Goal: Task Accomplishment & Management: Manage account settings

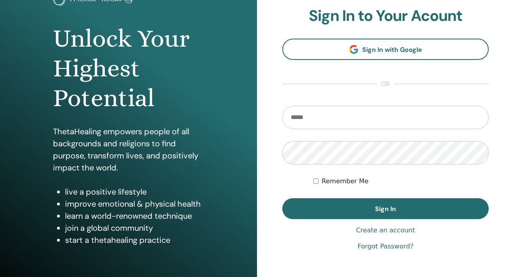
scroll to position [88, 0]
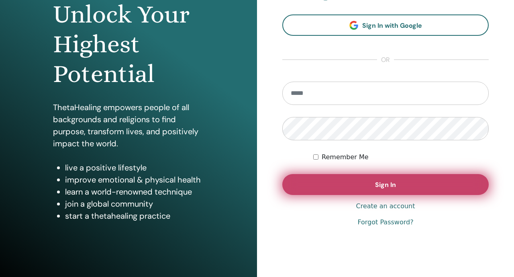
type input "**********"
click at [298, 184] on button "Sign In" at bounding box center [385, 184] width 206 height 21
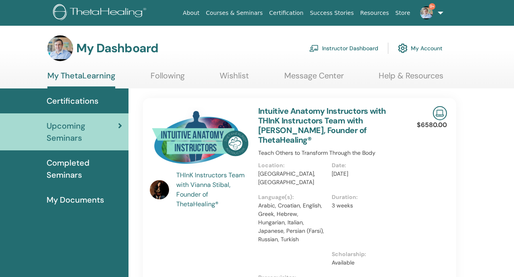
click at [355, 47] on link "Instructor Dashboard" at bounding box center [343, 48] width 69 height 18
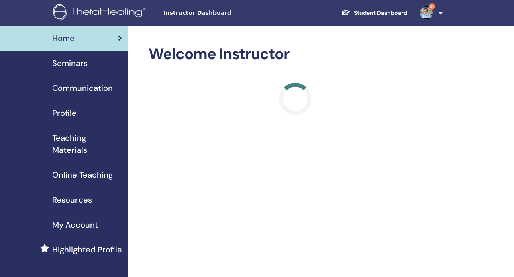
click at [114, 67] on div "Seminars" at bounding box center [64, 63] width 116 height 12
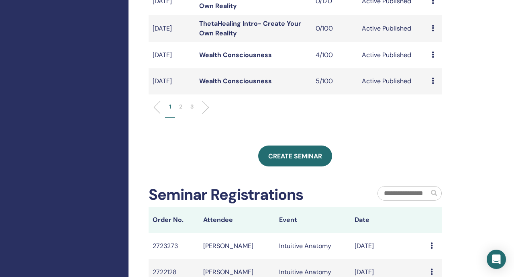
scroll to position [341, 0]
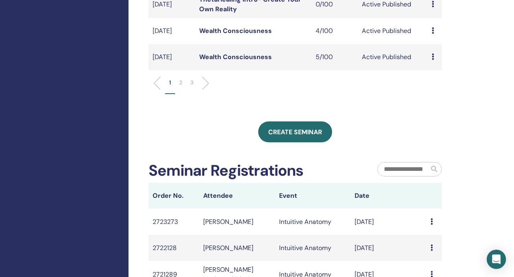
click at [179, 87] on p "2" at bounding box center [180, 82] width 3 height 8
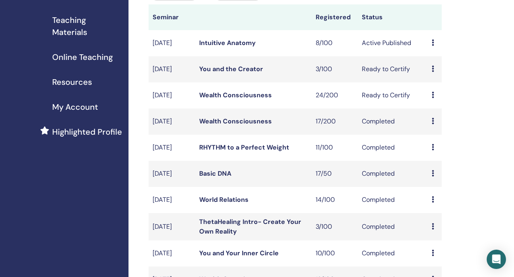
scroll to position [80, 0]
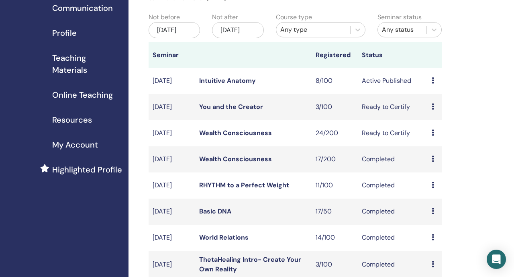
click at [224, 137] on link "Wealth Consciousness" at bounding box center [235, 132] width 73 height 8
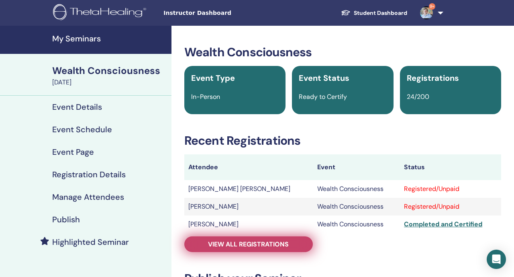
click at [210, 248] on link "View all registrations" at bounding box center [248, 244] width 128 height 16
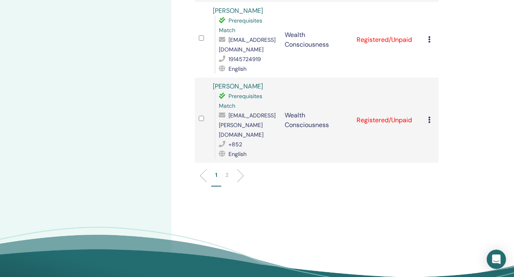
scroll to position [1521, 0]
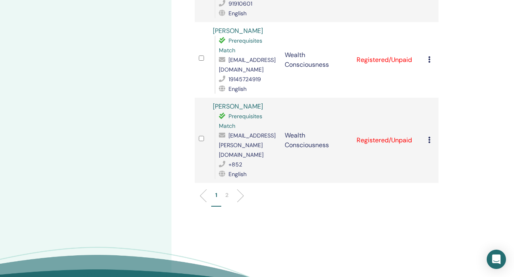
click at [227, 191] on li "2" at bounding box center [226, 199] width 11 height 16
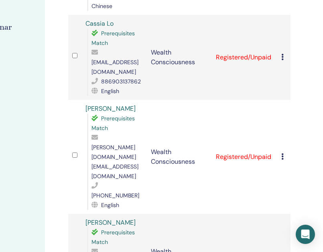
scroll to position [228, 159]
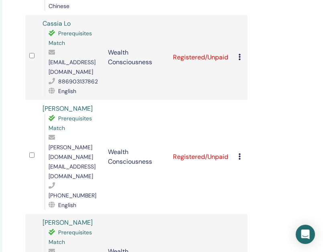
click at [240, 253] on icon at bounding box center [240, 256] width 2 height 6
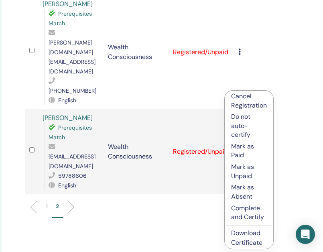
scroll to position [333, 159]
click at [236, 210] on p "Complete and Certify" at bounding box center [249, 213] width 36 height 18
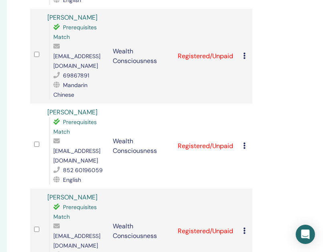
scroll to position [1513, 152]
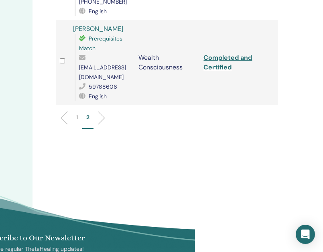
scroll to position [255, 128]
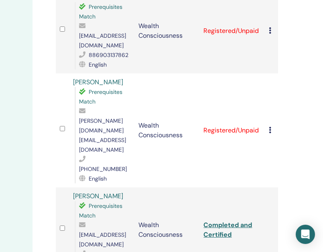
click at [272, 126] on div "Cancel Registration Do not auto-certify Mark as Paid Mark as Unpaid Mark as Abs…" at bounding box center [271, 131] width 5 height 10
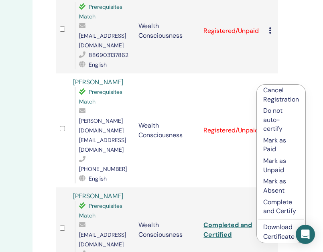
click at [266, 213] on p "Complete and Certify" at bounding box center [281, 207] width 36 height 18
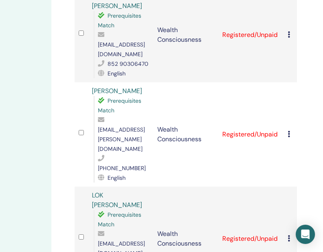
scroll to position [430, 109]
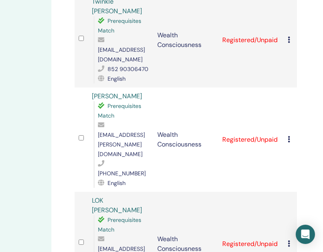
click at [288, 136] on icon at bounding box center [289, 139] width 2 height 6
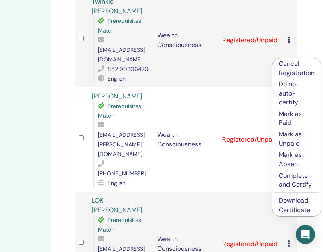
click at [297, 182] on p "Complete and Certify" at bounding box center [297, 180] width 36 height 18
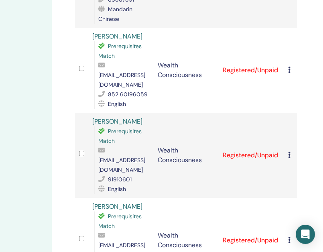
scroll to position [1588, 109]
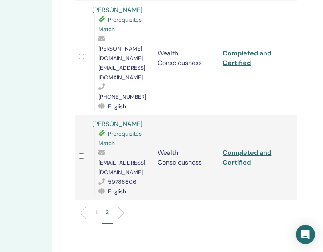
scroll to position [344, 109]
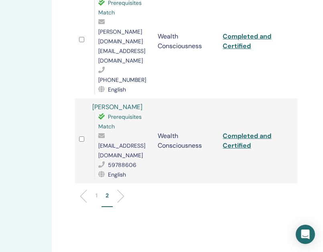
click at [99, 192] on li "1" at bounding box center [97, 200] width 10 height 16
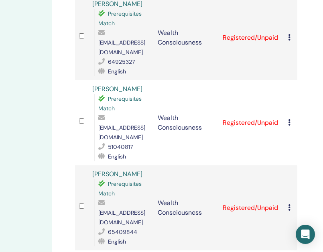
scroll to position [1187, 109]
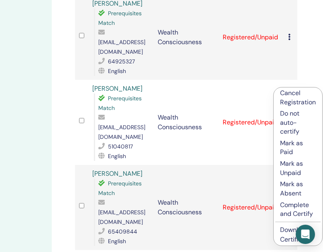
click at [303, 207] on p "Complete and Certify" at bounding box center [298, 210] width 36 height 18
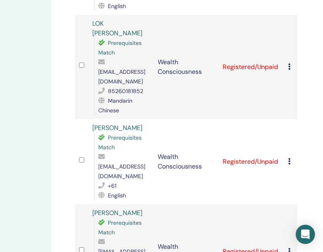
scroll to position [610, 109]
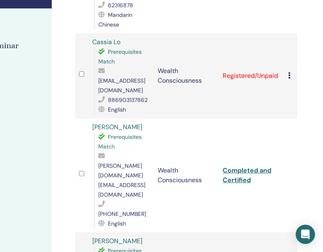
scroll to position [144, 109]
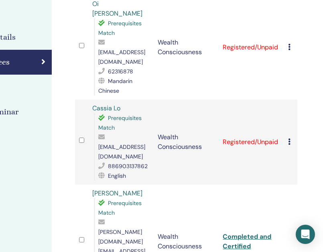
click at [290, 139] on icon at bounding box center [289, 142] width 2 height 6
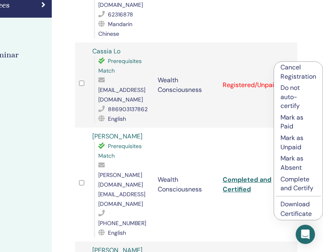
scroll to position [216, 109]
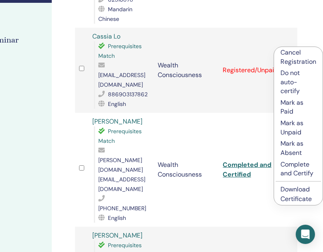
click at [296, 171] on p "Complete and Certify" at bounding box center [299, 169] width 36 height 18
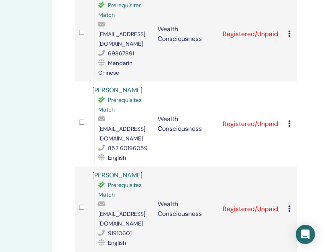
scroll to position [1540, 109]
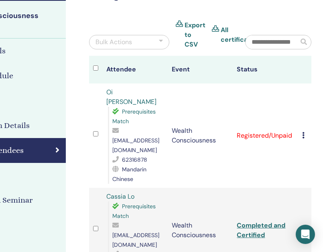
scroll to position [55, 97]
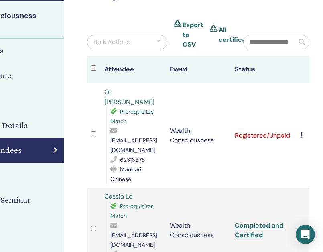
click at [300, 127] on td "Cancel Registration Do not auto-certify Mark as Paid Mark as Unpaid Mark as Abs…" at bounding box center [302, 136] width 13 height 104
click at [302, 132] on icon at bounding box center [301, 135] width 2 height 6
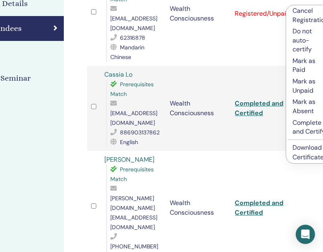
scroll to position [180, 97]
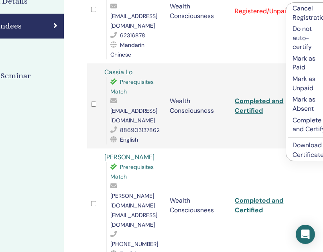
click at [300, 128] on p "Complete and Certify" at bounding box center [311, 125] width 36 height 18
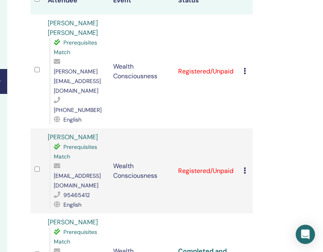
scroll to position [123, 153]
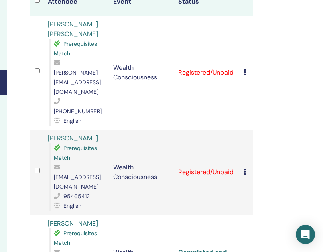
click at [246, 69] on icon at bounding box center [245, 72] width 2 height 6
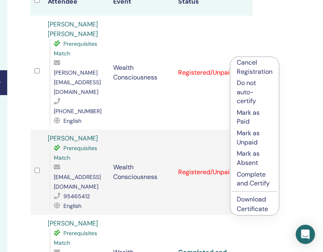
click at [267, 180] on p "Complete and Certify" at bounding box center [255, 179] width 36 height 18
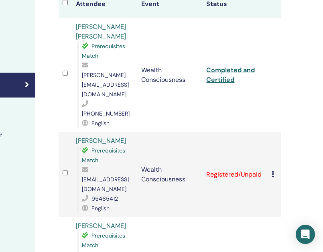
scroll to position [121, 132]
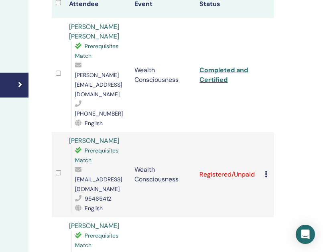
click at [267, 171] on icon at bounding box center [266, 174] width 2 height 6
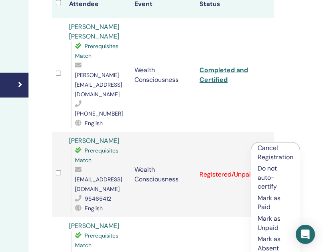
scroll to position [181, 132]
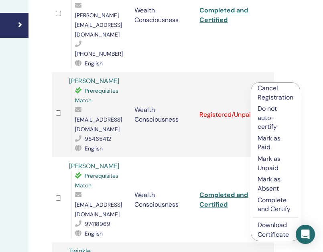
click at [294, 209] on li "Complete and Certify" at bounding box center [275, 204] width 49 height 20
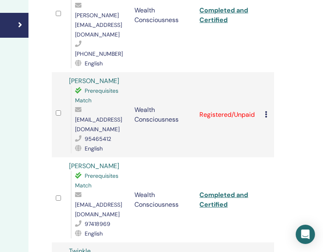
click at [267, 111] on icon at bounding box center [266, 114] width 2 height 6
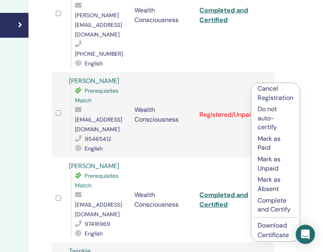
click at [282, 202] on p "Complete and Certify" at bounding box center [276, 205] width 36 height 18
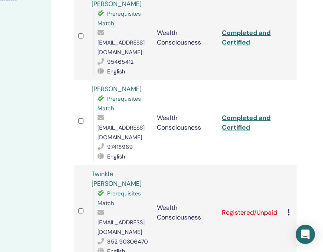
scroll to position [292, 110]
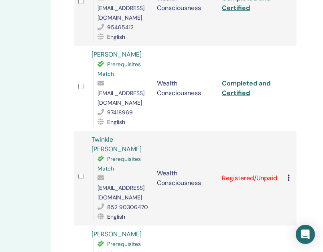
click at [288, 175] on icon at bounding box center [289, 178] width 2 height 6
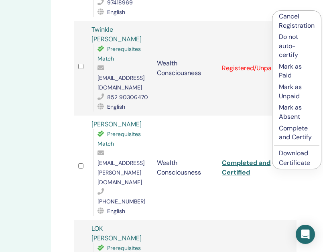
scroll to position [409, 110]
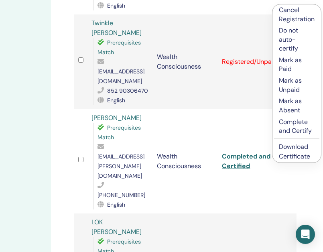
click at [301, 128] on p "Complete and Certify" at bounding box center [297, 127] width 36 height 18
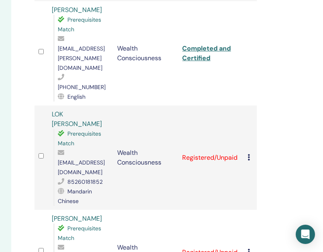
scroll to position [517, 152]
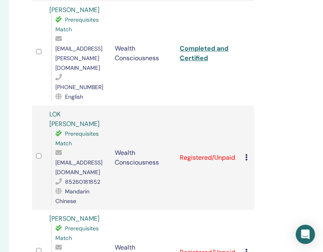
click at [246, 154] on icon at bounding box center [246, 157] width 2 height 6
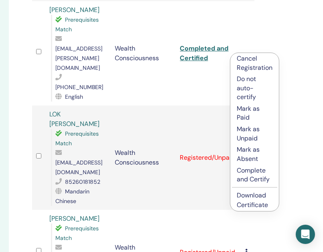
click at [270, 174] on p "Complete and Certify" at bounding box center [255, 175] width 36 height 18
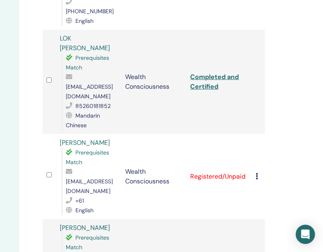
scroll to position [593, 142]
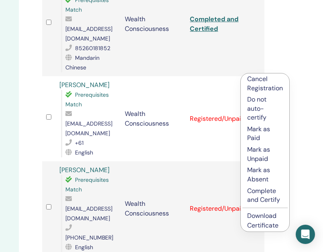
scroll to position [652, 142]
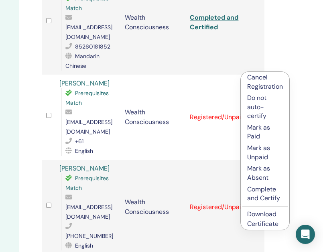
click at [277, 198] on p "Complete and Certify" at bounding box center [265, 194] width 36 height 18
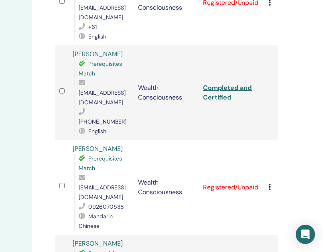
scroll to position [767, 128]
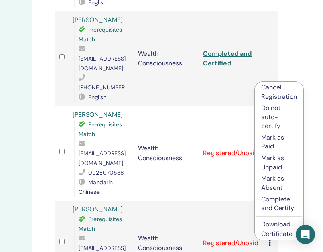
scroll to position [830, 128]
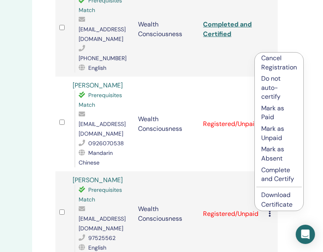
click at [279, 175] on p "Complete and Certify" at bounding box center [279, 175] width 36 height 18
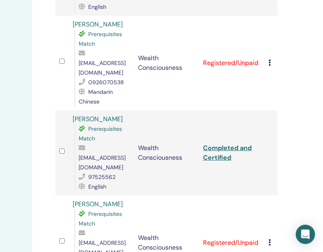
scroll to position [893, 128]
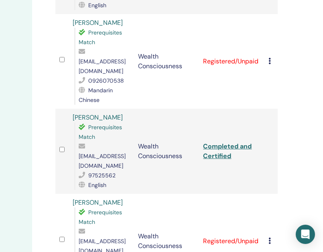
click at [269, 238] on icon at bounding box center [270, 241] width 2 height 6
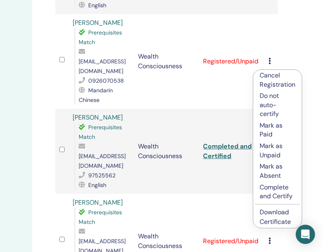
click at [290, 189] on p "Complete and Certify" at bounding box center [278, 192] width 36 height 18
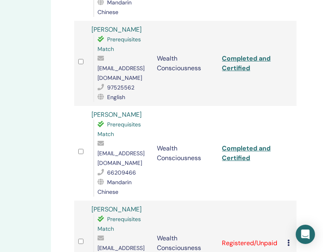
scroll to position [988, 110]
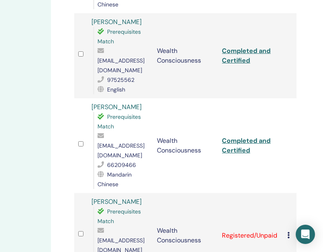
click at [290, 232] on icon at bounding box center [289, 235] width 2 height 6
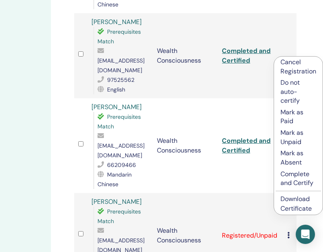
click at [299, 182] on p "Complete and Certify" at bounding box center [299, 179] width 36 height 18
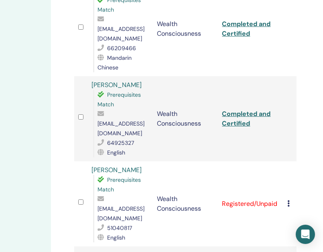
scroll to position [1054, 110]
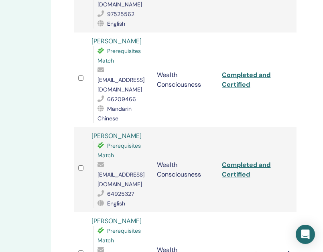
click at [290, 251] on icon at bounding box center [289, 254] width 2 height 6
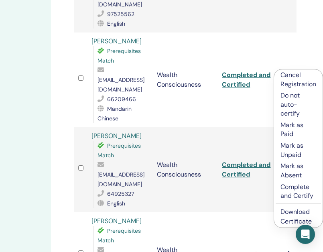
click at [299, 191] on p "Complete and Certify" at bounding box center [299, 192] width 36 height 18
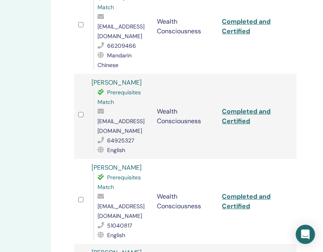
scroll to position [1108, 110]
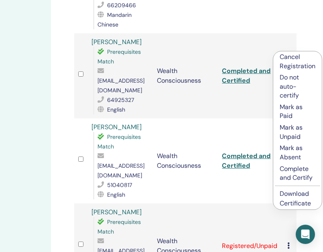
scroll to position [1149, 110]
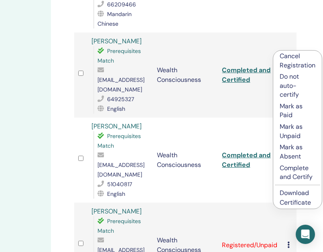
click at [300, 172] on p "Complete and Certify" at bounding box center [298, 173] width 36 height 18
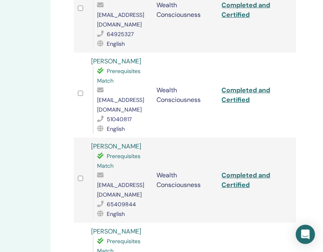
scroll to position [1213, 110]
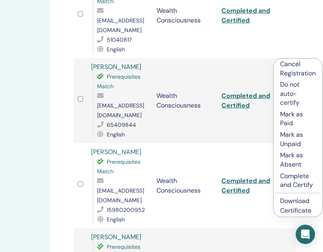
scroll to position [1300, 110]
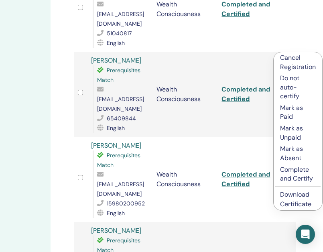
click at [298, 173] on p "Complete and Certify" at bounding box center [298, 174] width 36 height 18
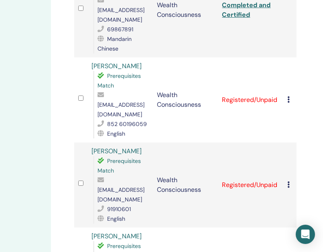
scroll to position [1560, 110]
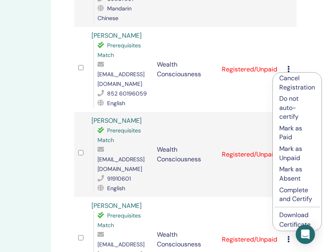
scroll to position [1597, 110]
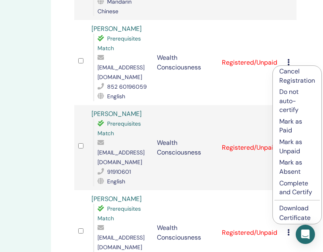
click at [288, 192] on p "Complete and Certify" at bounding box center [297, 188] width 36 height 18
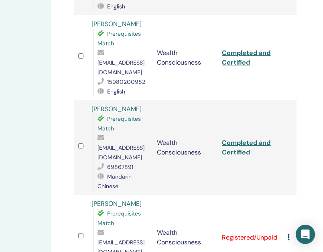
scroll to position [1421, 110]
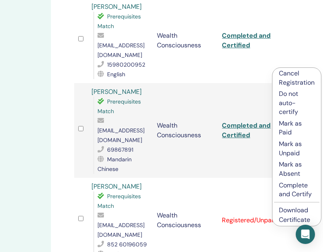
scroll to position [1457, 110]
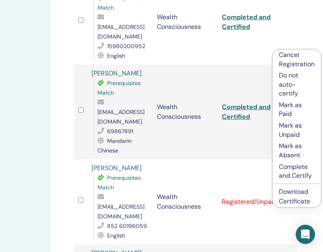
click at [303, 174] on p "Complete and Certify" at bounding box center [297, 172] width 36 height 18
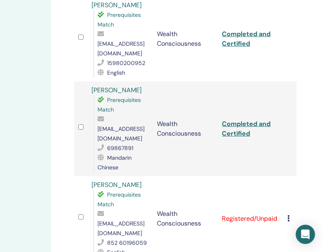
scroll to position [1448, 110]
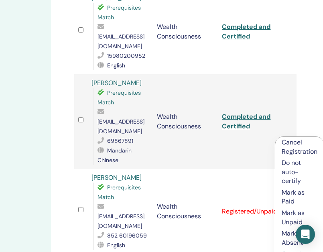
click at [291, 142] on p "Cancel Registration" at bounding box center [300, 147] width 36 height 18
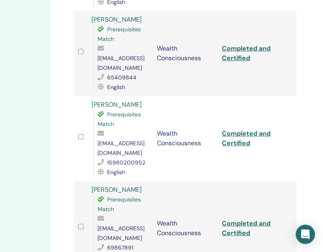
scroll to position [1335, 110]
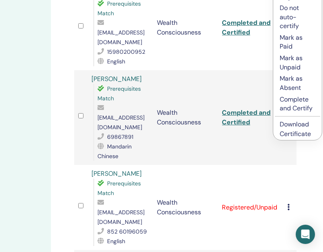
scroll to position [1465, 110]
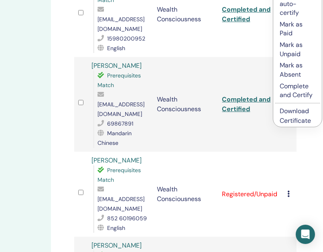
click at [292, 93] on p "Complete and Certify" at bounding box center [298, 91] width 36 height 18
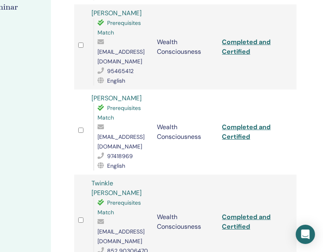
scroll to position [320, 110]
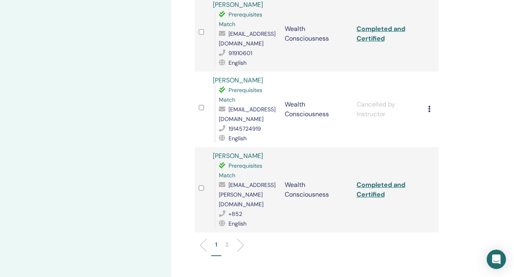
click at [228, 240] on li "2" at bounding box center [226, 248] width 11 height 16
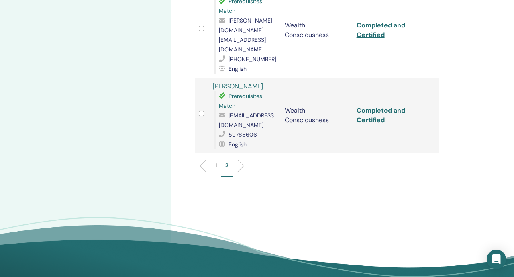
scroll to position [355, 0]
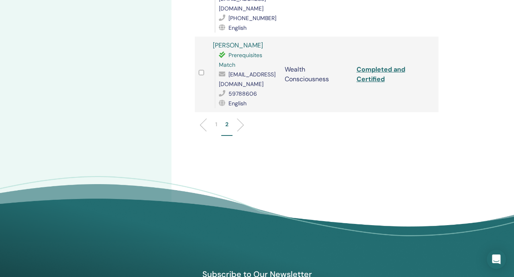
click at [218, 120] on li "1" at bounding box center [216, 128] width 10 height 16
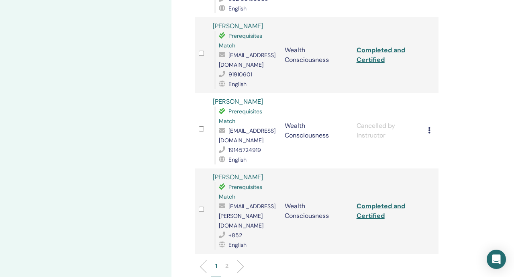
scroll to position [1460, 0]
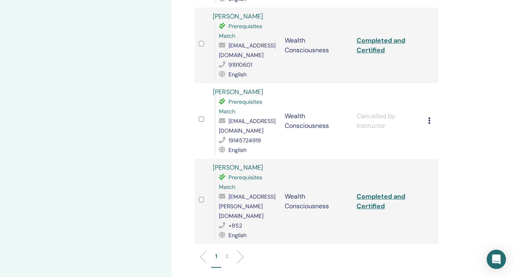
click at [236, 117] on span "yy13815@outlook.com" at bounding box center [247, 125] width 57 height 17
copy span "yy13815@outlook.com"
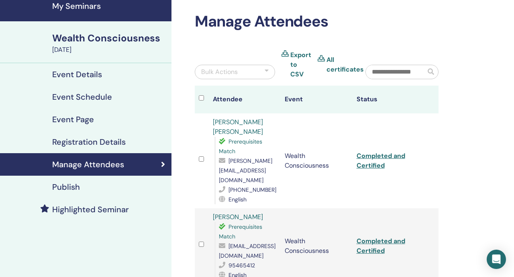
scroll to position [0, 0]
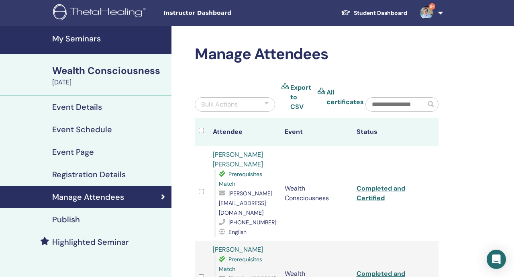
click at [323, 17] on link "9+" at bounding box center [430, 13] width 33 height 26
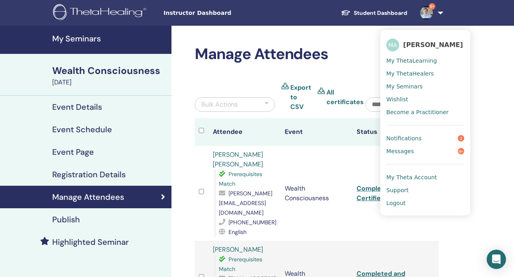
click at [323, 199] on span "Logout" at bounding box center [395, 202] width 19 height 7
click at [323, 201] on span "Logout" at bounding box center [395, 202] width 19 height 7
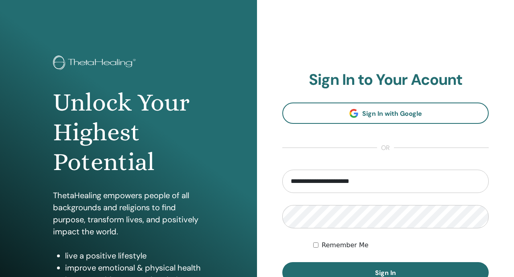
click at [371, 194] on form "**********" at bounding box center [385, 225] width 206 height 113
click at [357, 185] on input "**********" at bounding box center [385, 180] width 206 height 23
click at [349, 182] on input "**********" at bounding box center [385, 180] width 206 height 23
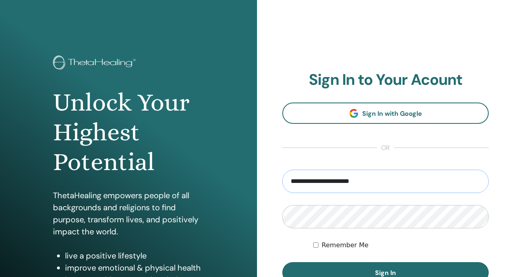
click at [349, 182] on input "**********" at bounding box center [385, 180] width 206 height 23
type input "*"
type input "**********"
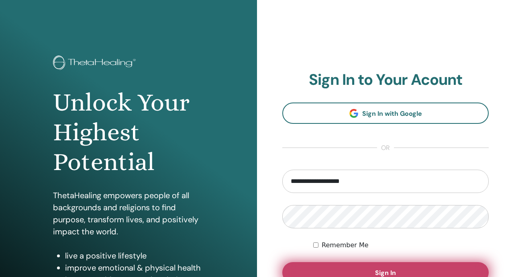
click at [331, 267] on button "Sign In" at bounding box center [385, 272] width 206 height 21
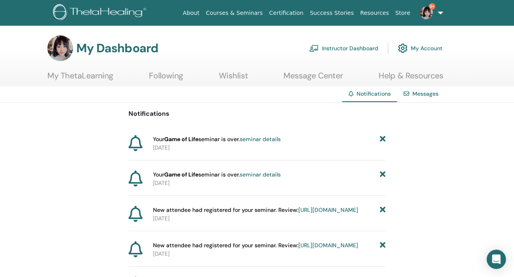
click at [435, 19] on link "9+" at bounding box center [430, 13] width 33 height 26
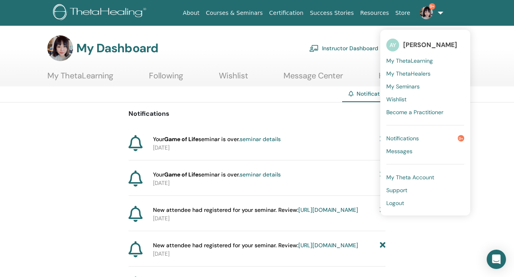
click at [426, 83] on link "My Seminars" at bounding box center [425, 86] width 78 height 13
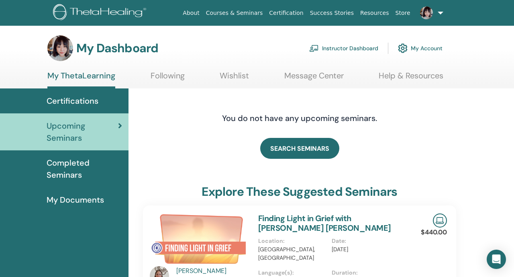
click at [339, 51] on link "Instructor Dashboard" at bounding box center [343, 48] width 69 height 18
